Goal: Find contact information: Obtain details needed to contact an individual or organization

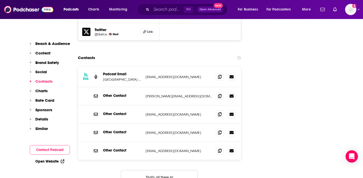
scroll to position [651, 0]
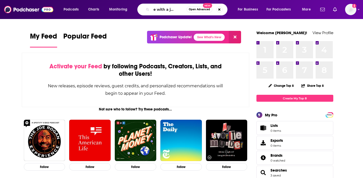
scroll to position [0, 11]
type input "coffee with a journalist"
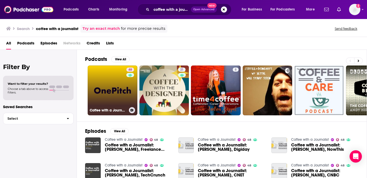
click at [102, 79] on link "48 Coffee with a Journalist" at bounding box center [113, 90] width 50 height 50
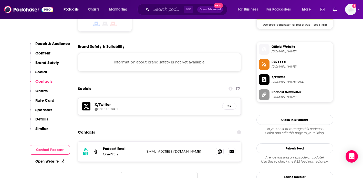
scroll to position [485, 0]
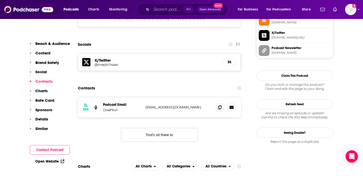
click at [162, 97] on div "RSS Podcast Email OnePitch info@onepitch.co info@onepitch.co" at bounding box center [160, 107] width 164 height 20
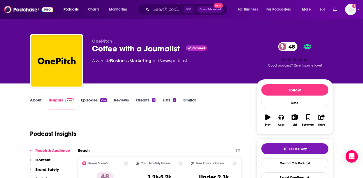
scroll to position [0, 0]
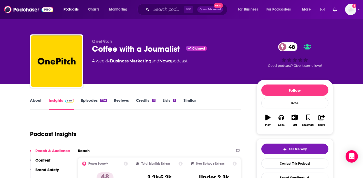
click at [35, 100] on link "About" at bounding box center [36, 104] width 12 height 12
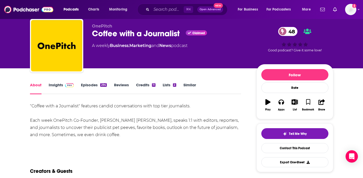
scroll to position [24, 0]
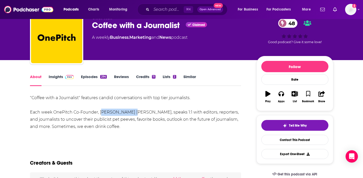
drag, startPoint x: 101, startPoint y: 110, endPoint x: 134, endPoint y: 111, distance: 33.1
click at [134, 111] on div ""Coffee with a Journalist" features candid conversations with top tier journali…" at bounding box center [135, 112] width 211 height 36
copy div "Beck Bamberger"
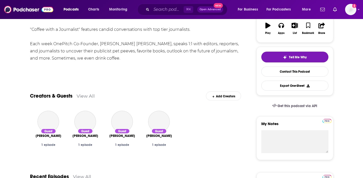
scroll to position [52, 0]
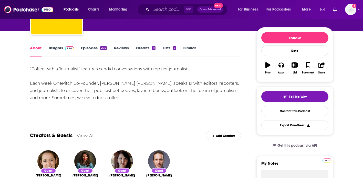
click at [59, 49] on link "Insights" at bounding box center [61, 51] width 25 height 12
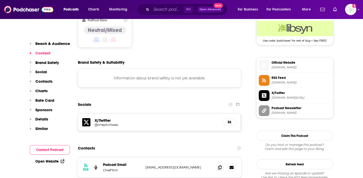
scroll to position [426, 0]
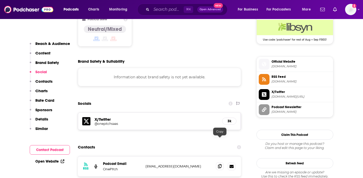
click at [217, 162] on span at bounding box center [220, 166] width 8 height 8
